Goal: Task Accomplishment & Management: Complete application form

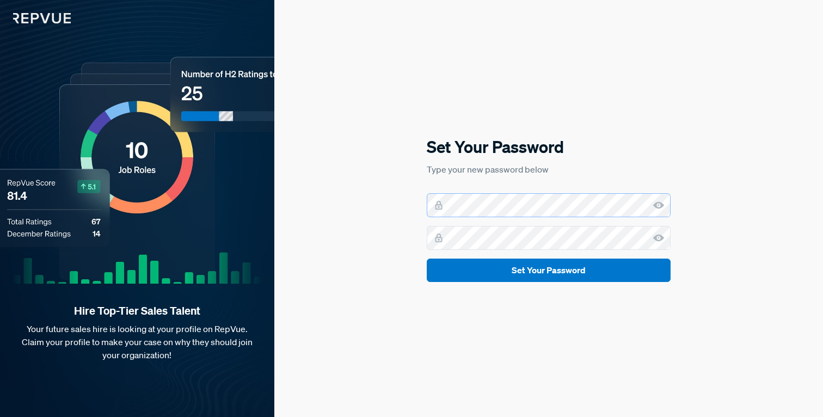
click at [0, 416] on com-1password-button at bounding box center [0, 417] width 0 height 0
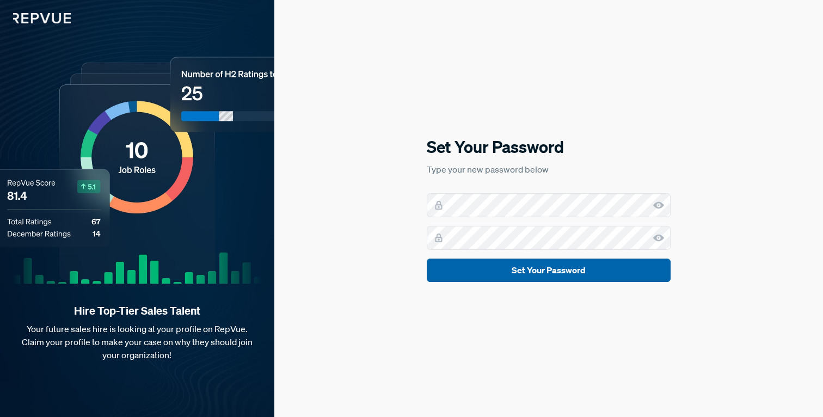
click at [510, 268] on button "Set Your Password" at bounding box center [549, 269] width 244 height 23
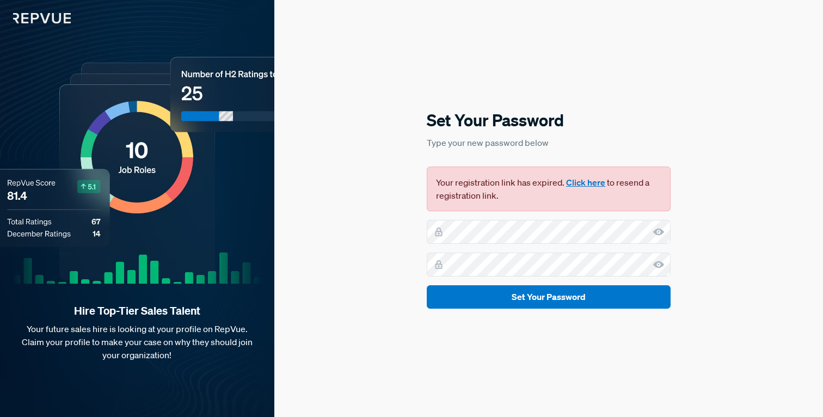
click at [586, 182] on button "Click here" at bounding box center [585, 182] width 39 height 13
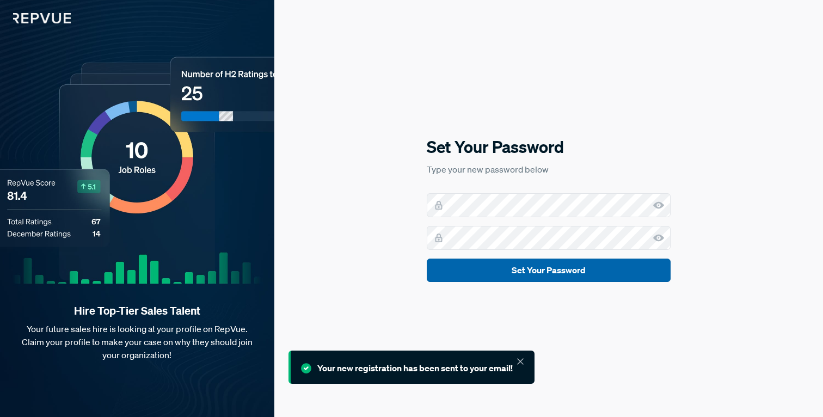
click at [541, 268] on button "Set Your Password" at bounding box center [549, 269] width 244 height 23
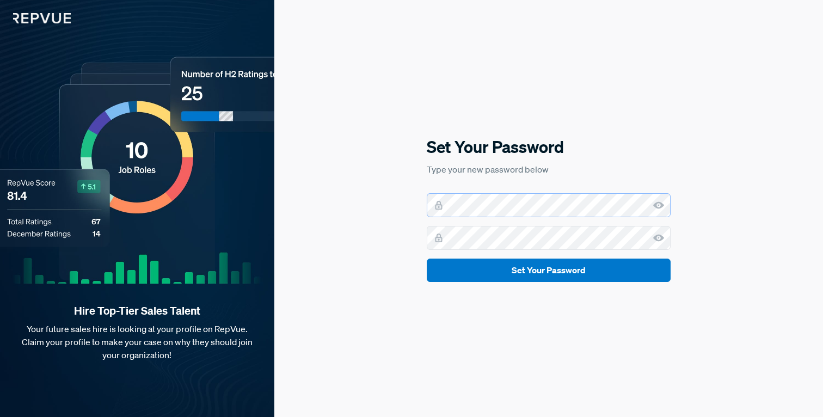
click at [0, 416] on com-1password-button at bounding box center [0, 417] width 0 height 0
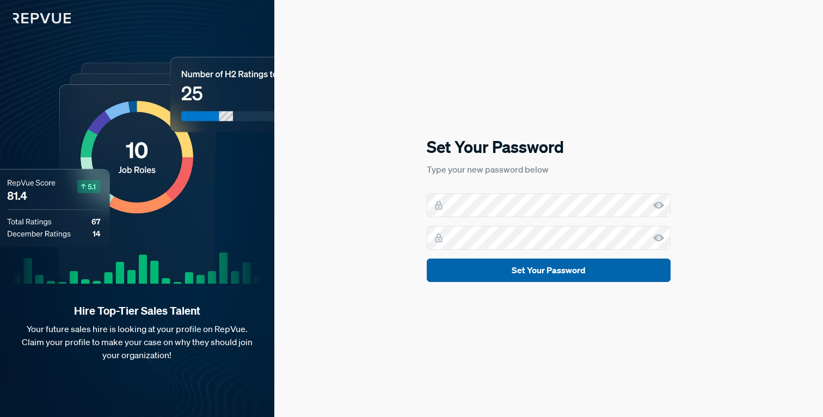
click at [531, 268] on button "Set Your Password" at bounding box center [549, 269] width 244 height 23
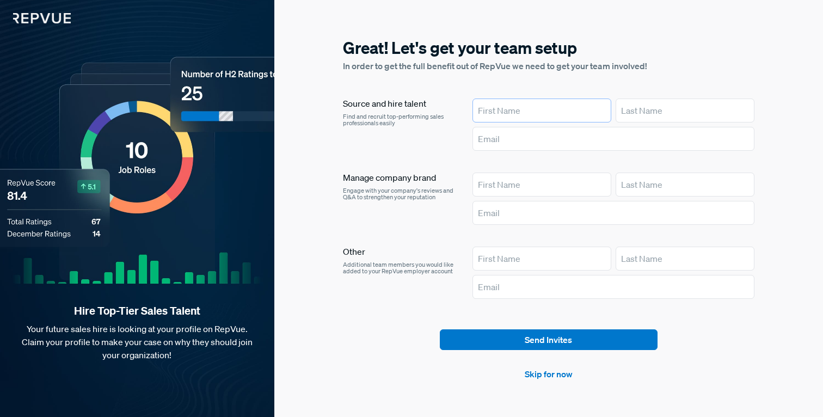
click at [554, 102] on input "text" at bounding box center [541, 110] width 139 height 24
type input "[PERSON_NAME]"
click at [421, 139] on div "Source and hire talent Find and recruit top-performing sales professionals easi…" at bounding box center [399, 126] width 112 height 57
click at [490, 140] on input "text" at bounding box center [613, 139] width 282 height 24
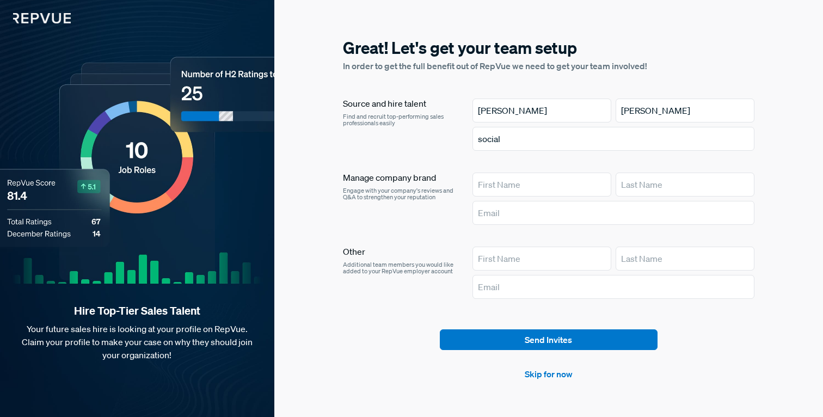
click at [440, 145] on div "Source and hire talent Find and recruit top-performing sales professionals easi…" at bounding box center [399, 126] width 112 height 57
drag, startPoint x: 516, startPoint y: 144, endPoint x: 443, endPoint y: 138, distance: 73.7
click at [443, 138] on article "Source and hire talent Find and recruit top-performing sales professionals easi…" at bounding box center [548, 126] width 411 height 57
paste input ".[EMAIL_ADDRESS][DOMAIN_NAME]"
type input "[DOMAIN_NAME][EMAIL_ADDRESS][DOMAIN_NAME]"
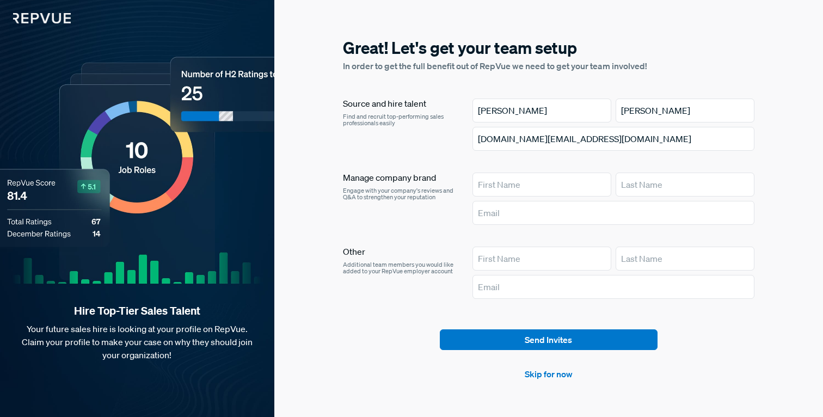
click at [428, 144] on div "Source and hire talent Find and recruit top-performing sales professionals easi…" at bounding box center [399, 126] width 112 height 57
click at [498, 180] on input "text" at bounding box center [541, 184] width 139 height 24
click at [573, 134] on input "[DOMAIN_NAME][EMAIL_ADDRESS][DOMAIN_NAME]" at bounding box center [613, 139] width 282 height 24
drag, startPoint x: 582, startPoint y: 138, endPoint x: 451, endPoint y: 140, distance: 131.1
click at [451, 140] on article "Source and hire talent Find and recruit top-performing sales professionals easi…" at bounding box center [548, 126] width 411 height 57
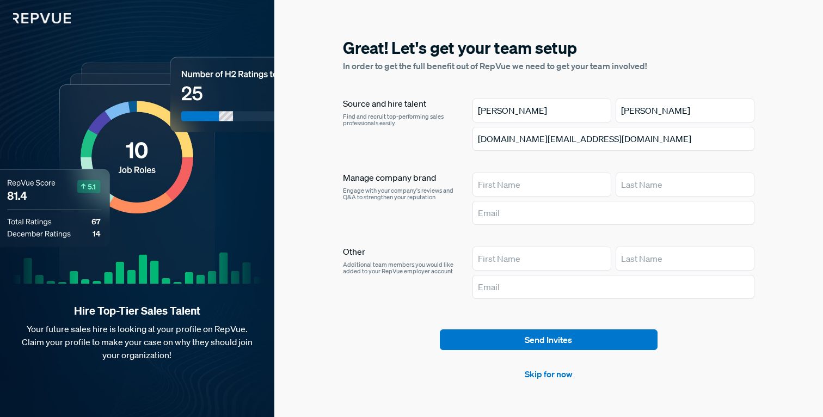
click at [451, 140] on div "Source and hire talent Find and recruit top-performing sales professionals easi…" at bounding box center [399, 126] width 112 height 57
drag, startPoint x: 583, startPoint y: 141, endPoint x: 445, endPoint y: 140, distance: 138.2
click at [445, 140] on article "Source and hire talent Find and recruit top-performing sales professionals easi…" at bounding box center [548, 126] width 411 height 57
drag, startPoint x: 525, startPoint y: 112, endPoint x: 460, endPoint y: 110, distance: 65.3
click at [460, 111] on article "Source and hire talent Find and recruit top-performing sales professionals easi…" at bounding box center [548, 126] width 411 height 57
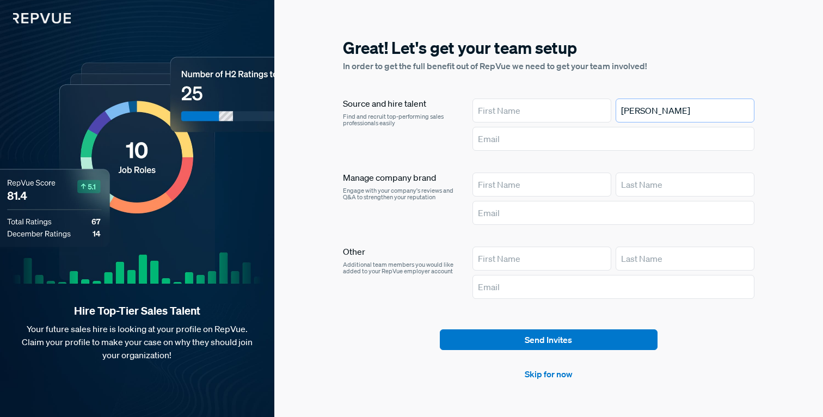
drag, startPoint x: 668, startPoint y: 112, endPoint x: 543, endPoint y: 107, distance: 124.1
click at [543, 107] on div "[PERSON_NAME]" at bounding box center [613, 110] width 282 height 24
click at [542, 374] on link "Skip for now" at bounding box center [548, 373] width 48 height 13
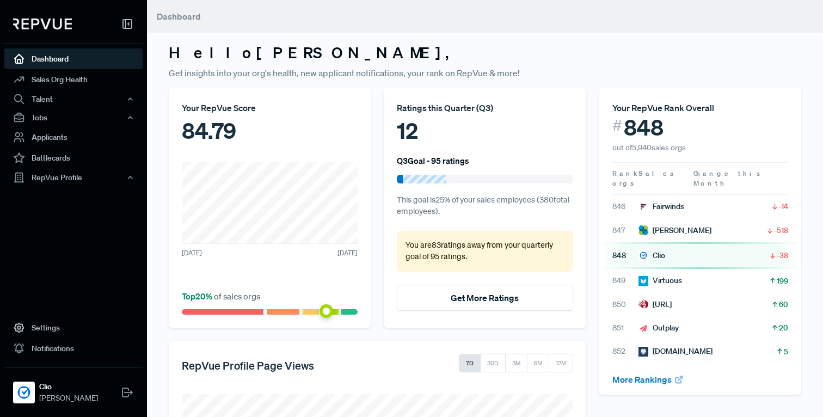
click at [542, 72] on p "Get insights into your org's health, new applicant notifications, your rank on …" at bounding box center [485, 72] width 632 height 13
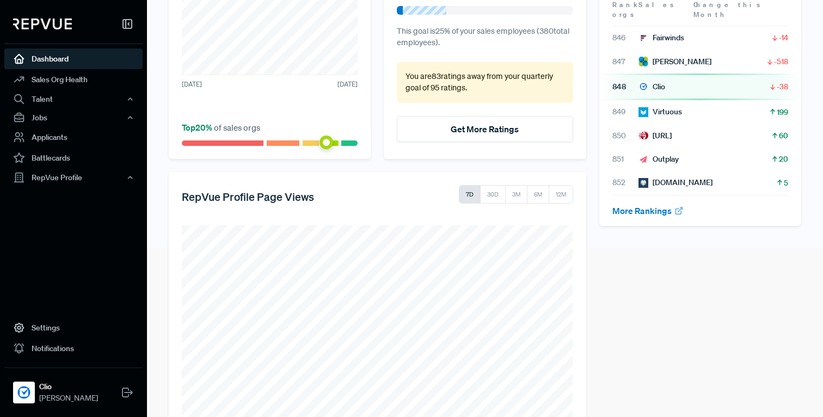
scroll to position [202, 0]
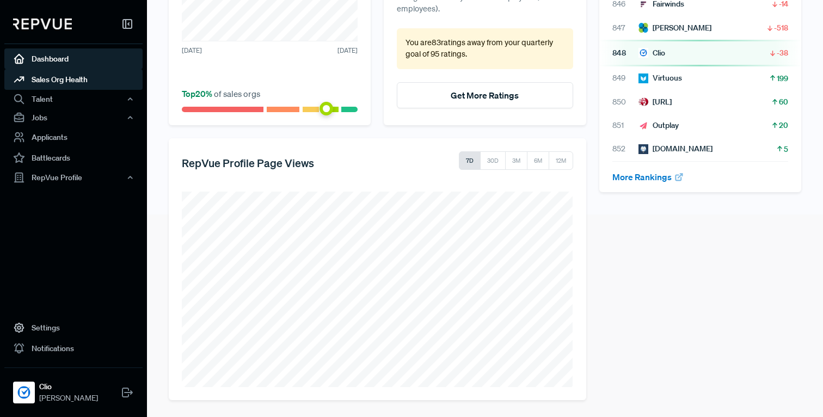
click at [70, 77] on link "Sales Org Health" at bounding box center [73, 79] width 138 height 21
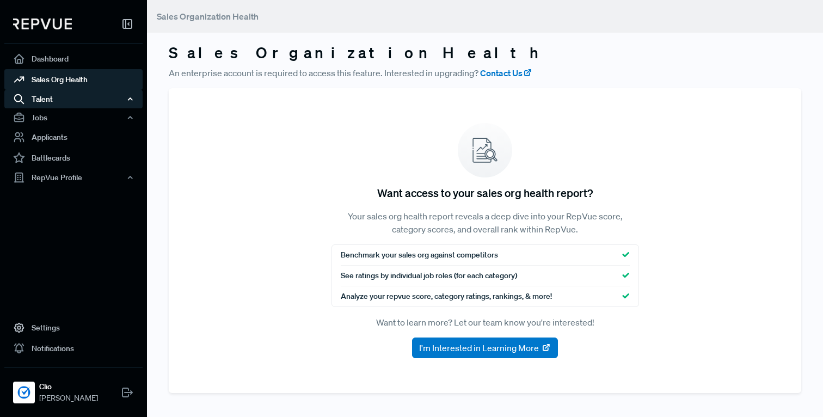
click at [56, 97] on div "Talent" at bounding box center [73, 99] width 138 height 18
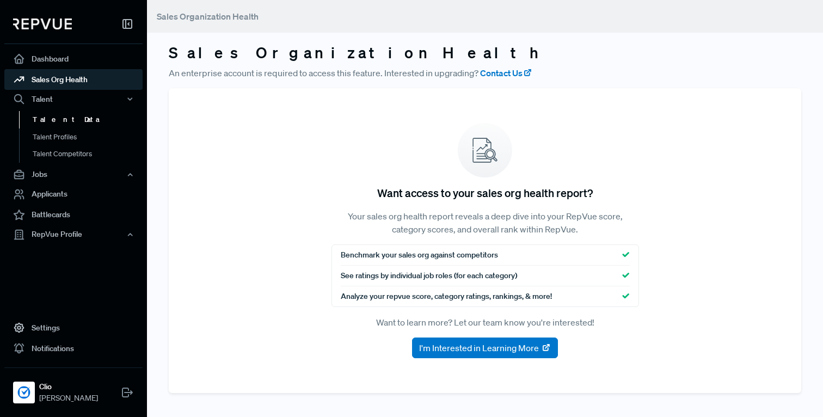
click at [54, 113] on link "Talent Data" at bounding box center [88, 119] width 138 height 17
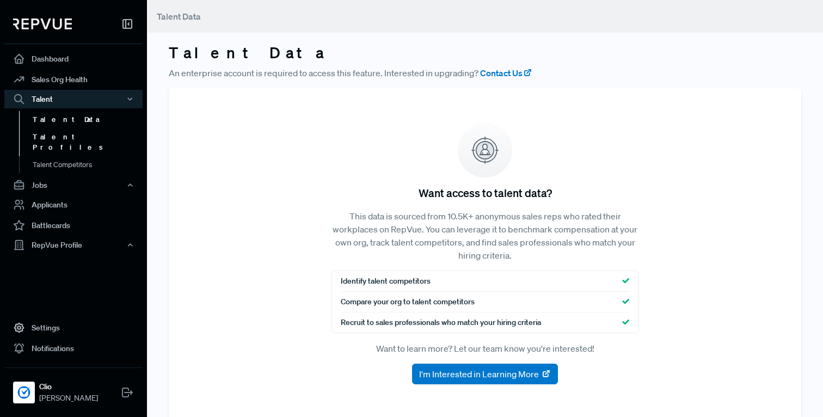
click at [57, 138] on link "Talent Profiles" at bounding box center [88, 142] width 138 height 28
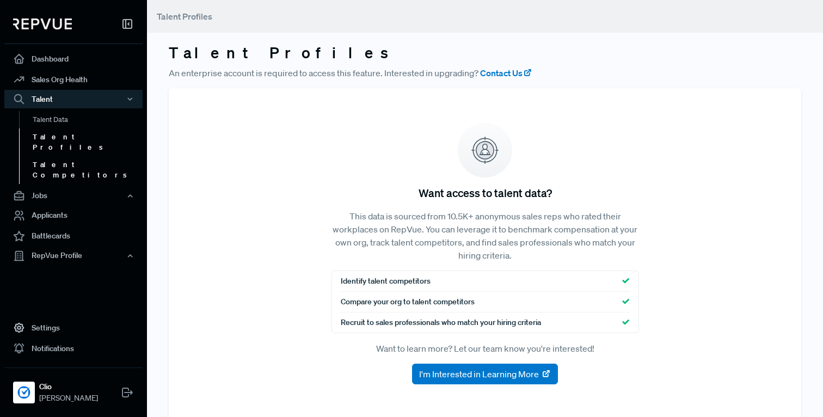
click at [57, 156] on link "Talent Competitors" at bounding box center [88, 170] width 138 height 28
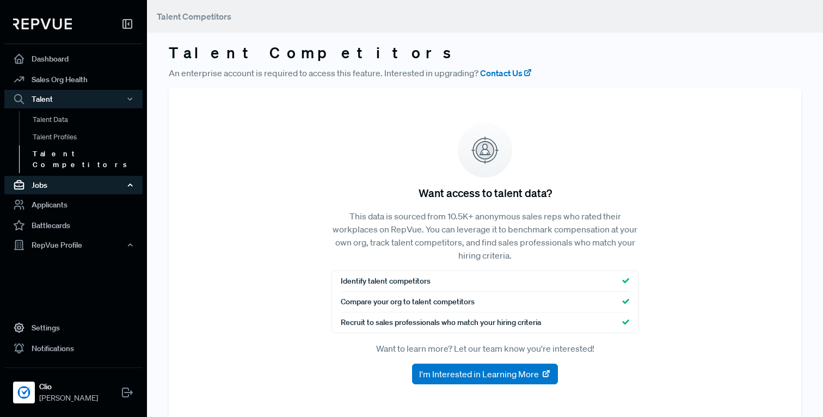
click at [55, 176] on div "Jobs" at bounding box center [73, 185] width 138 height 18
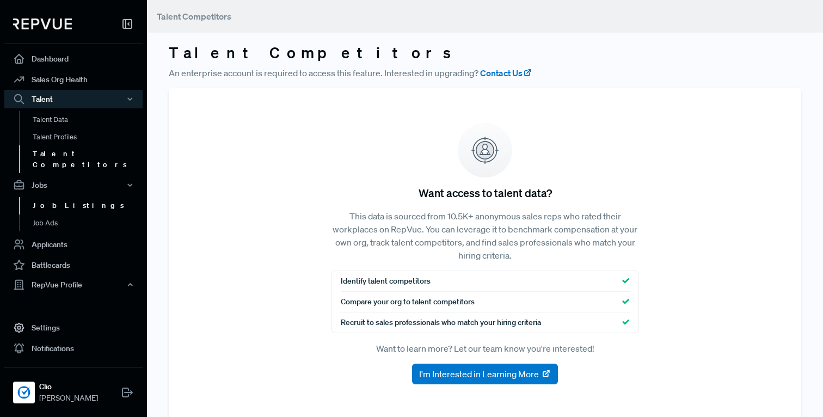
click at [53, 197] on link "Job Listings" at bounding box center [88, 205] width 138 height 17
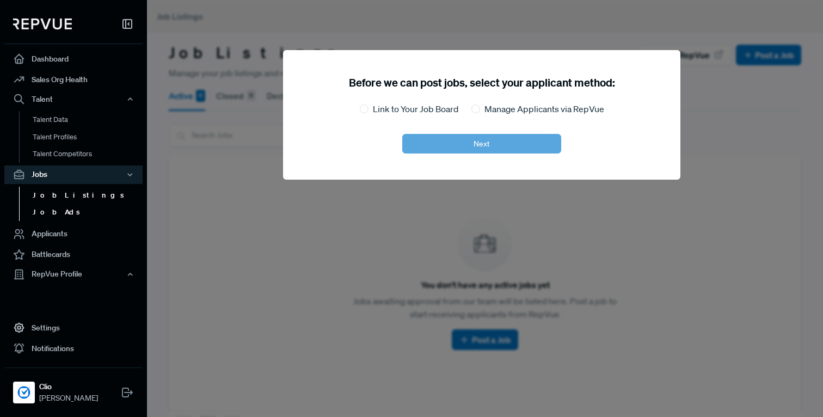
click at [46, 213] on link "Job Ads" at bounding box center [88, 211] width 138 height 17
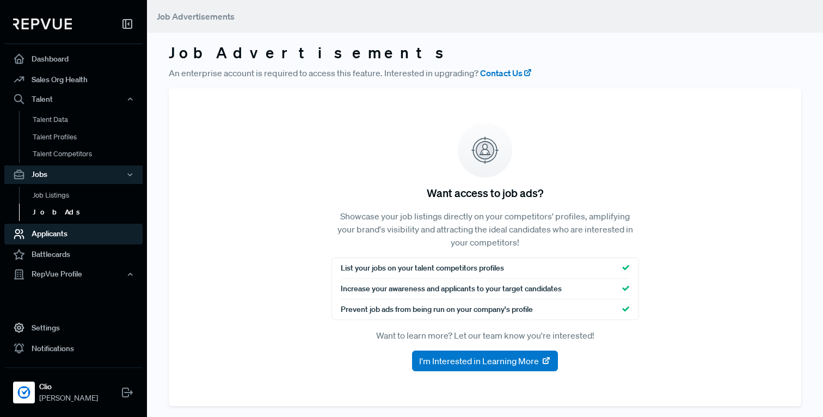
click at [54, 230] on link "Applicants" at bounding box center [73, 234] width 138 height 21
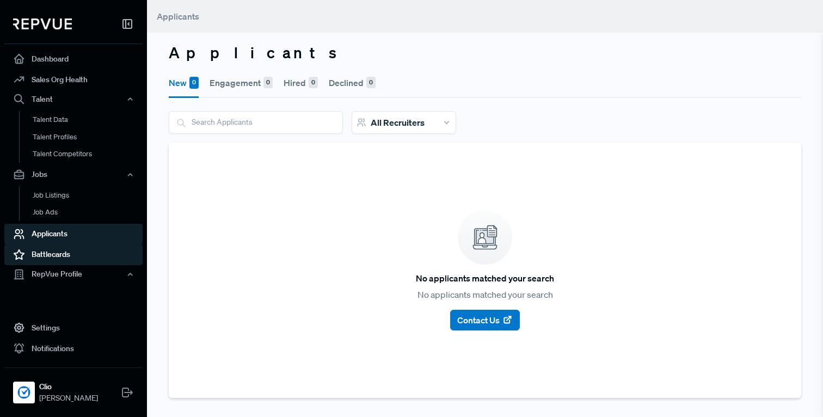
click at [51, 250] on link "Battlecards" at bounding box center [73, 254] width 138 height 21
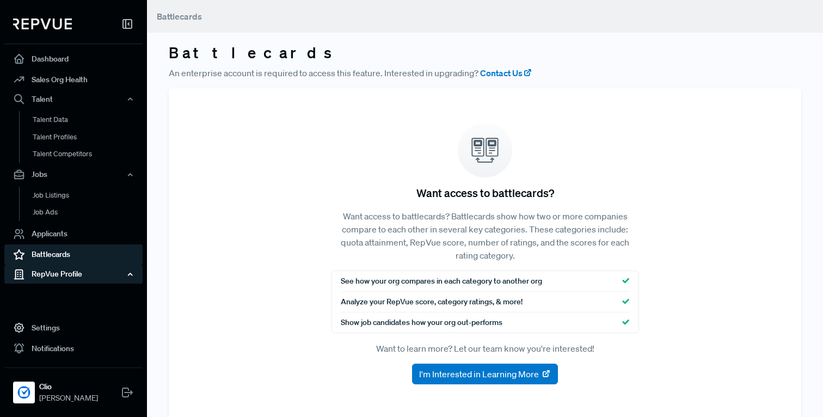
click at [51, 266] on div "RepVue Profile" at bounding box center [73, 274] width 138 height 18
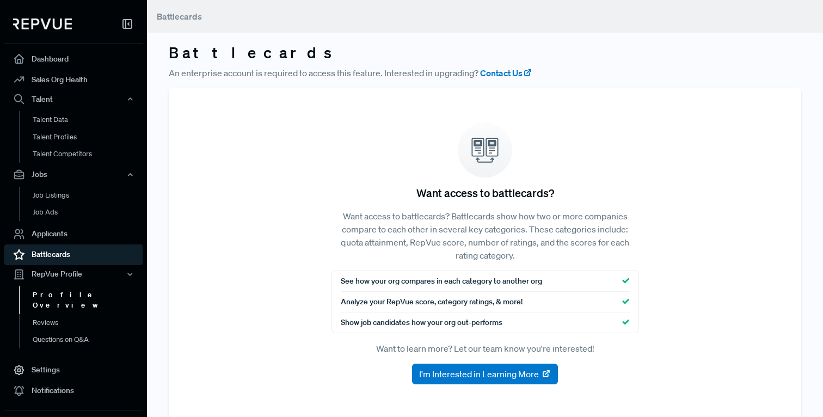
click at [48, 292] on link "Profile Overview" at bounding box center [88, 300] width 138 height 28
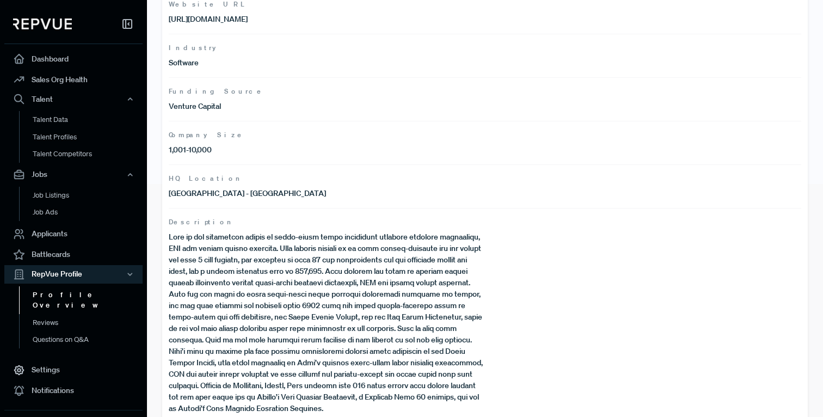
scroll to position [252, 0]
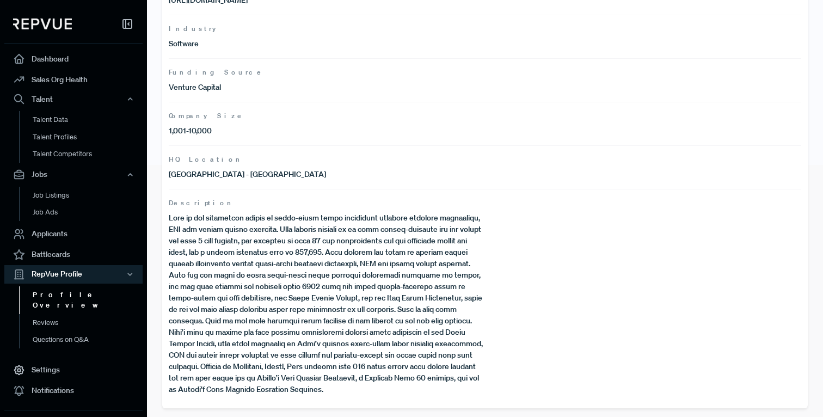
click at [246, 174] on p "[GEOGRAPHIC_DATA] - [GEOGRAPHIC_DATA]" at bounding box center [327, 174] width 316 height 11
click at [63, 314] on link "Reviews" at bounding box center [88, 322] width 138 height 17
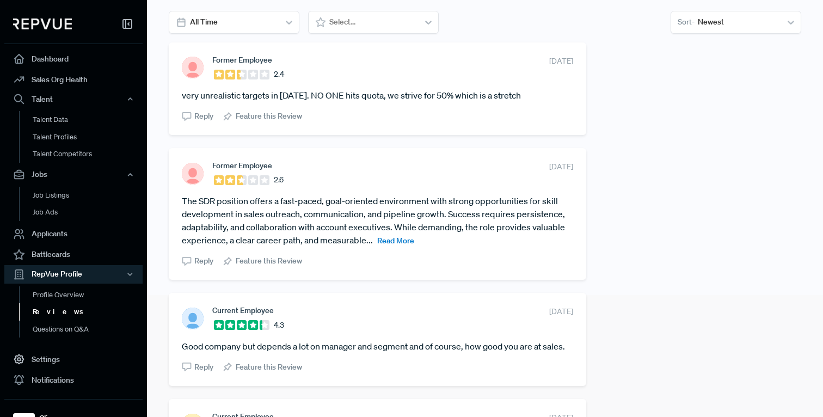
scroll to position [125, 0]
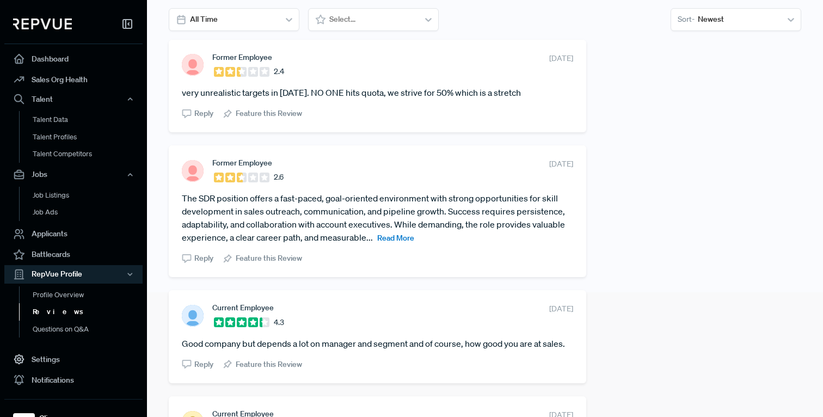
click at [393, 233] on span "Read More" at bounding box center [395, 238] width 37 height 10
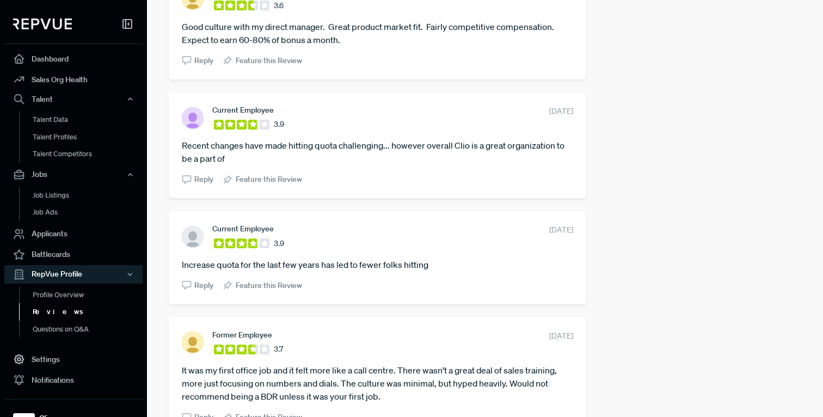
scroll to position [1039, 0]
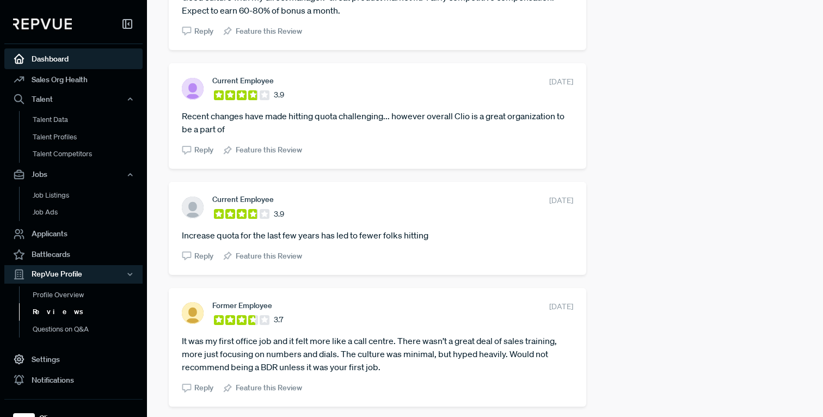
click at [79, 64] on link "Dashboard" at bounding box center [73, 58] width 138 height 21
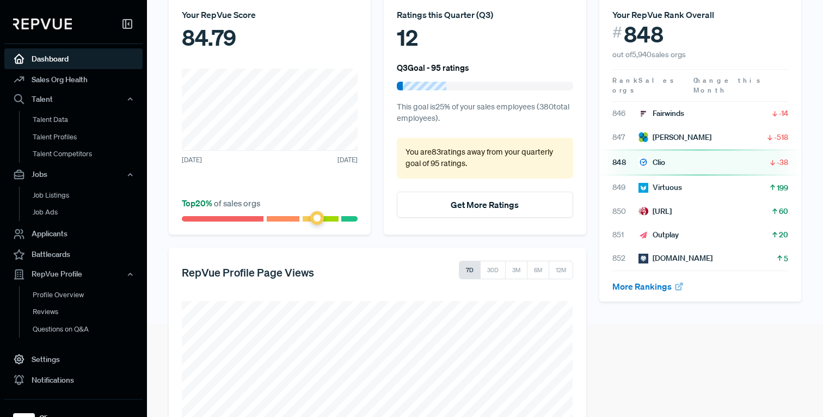
scroll to position [202, 0]
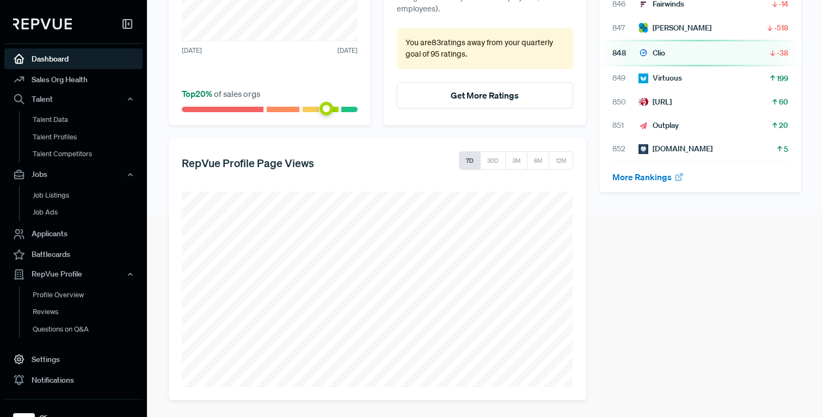
click at [471, 159] on button "7D" at bounding box center [470, 160] width 22 height 18
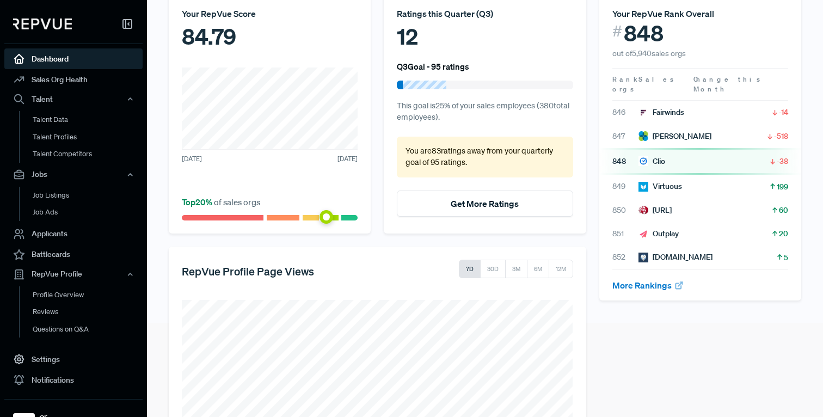
scroll to position [0, 0]
